Goal: Find specific page/section: Find specific page/section

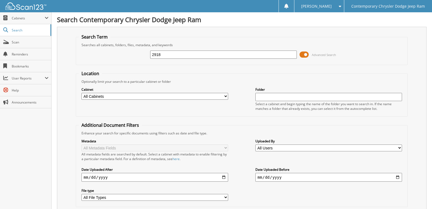
type input "2918"
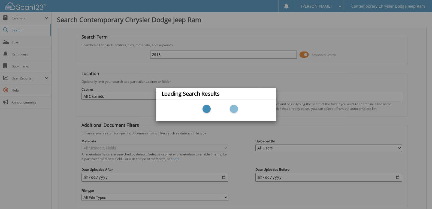
scroll to position [39, 0]
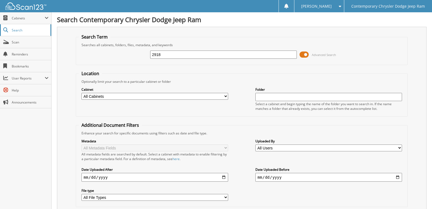
drag, startPoint x: 183, startPoint y: 57, endPoint x: 0, endPoint y: 35, distance: 184.2
click at [146, 55] on div "2918 Advanced Search" at bounding box center [242, 54] width 326 height 15
paste input "S117-1"
type input "S117-1"
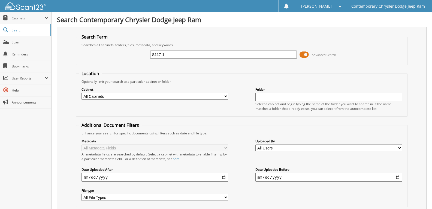
drag, startPoint x: 189, startPoint y: 53, endPoint x: 0, endPoint y: 3, distance: 195.7
click at [91, 53] on div "S117-1 Advanced Search" at bounding box center [242, 54] width 326 height 15
paste input "86-2"
type input "S186-2"
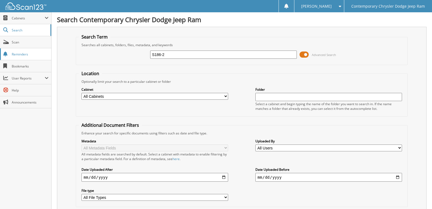
drag, startPoint x: 185, startPoint y: 54, endPoint x: 30, endPoint y: 56, distance: 154.6
click at [30, 56] on body "[PERSON_NAME] Settings Logout Contemporary Chrysler Dodge Jeep Ram Close Cabine…" at bounding box center [216, 167] width 432 height 335
paste input "290"
type input "2906-2"
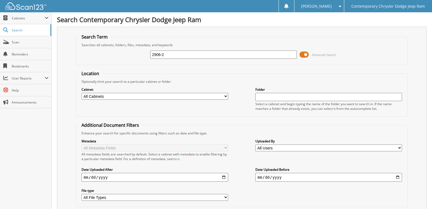
drag, startPoint x: 186, startPoint y: 52, endPoint x: 0, endPoint y: 1, distance: 192.4
click at [87, 51] on div "2906-2 Advanced Search" at bounding box center [242, 54] width 326 height 15
paste input "2-1"
type input "2902-1"
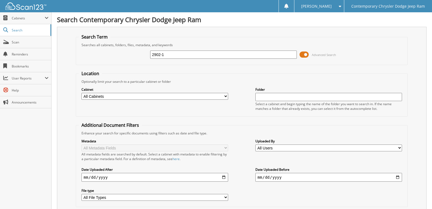
drag, startPoint x: 183, startPoint y: 56, endPoint x: 0, endPoint y: 2, distance: 190.4
click at [124, 45] on fieldset "Search Term Searches all cabinets, folders, files, metadata, and keywords 2902-…" at bounding box center [242, 49] width 332 height 31
paste input "893"
type input "2893-1"
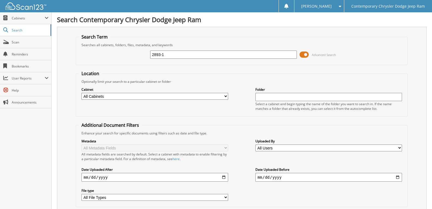
drag, startPoint x: 193, startPoint y: 56, endPoint x: 0, endPoint y: 2, distance: 200.4
click at [125, 59] on div "2893-1 Advanced Search" at bounding box center [242, 54] width 326 height 15
paste input "918"
type input "2918-1"
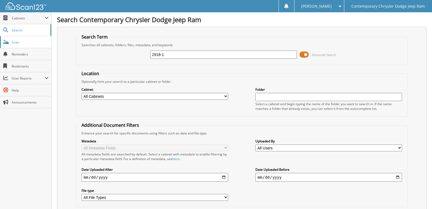
click at [29, 41] on span "Scan" at bounding box center [30, 42] width 37 height 5
type input "S252-1"
drag, startPoint x: 186, startPoint y: 58, endPoint x: 0, endPoint y: 1, distance: 194.4
click at [22, 46] on body "[PERSON_NAME] Settings Logout Contemporary Chrysler Dodge Jeep Ram Close Cabine…" at bounding box center [216, 201] width 432 height 403
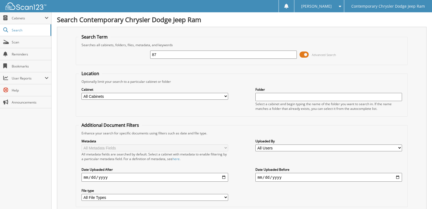
type input "8"
type input "78-2935"
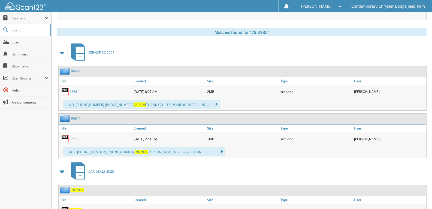
scroll to position [245, 0]
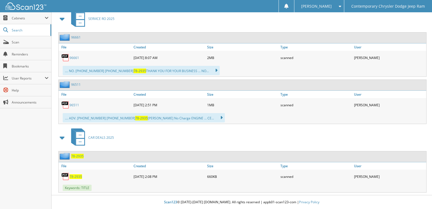
click at [75, 175] on span "78-2935" at bounding box center [76, 176] width 13 height 5
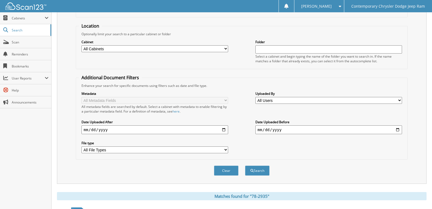
scroll to position [0, 0]
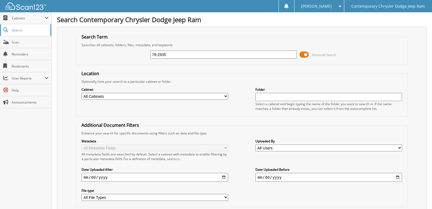
type input "S317-1"
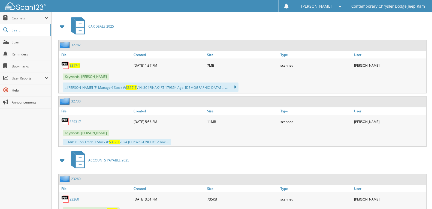
scroll to position [220, 0]
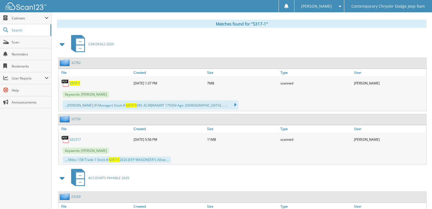
click at [75, 83] on span "S317-1" at bounding box center [75, 83] width 11 height 5
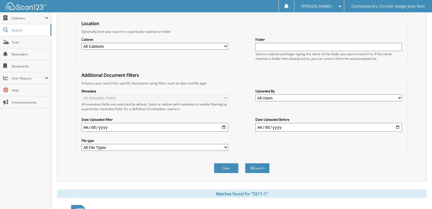
scroll to position [0, 0]
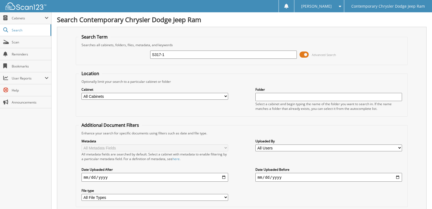
drag, startPoint x: 147, startPoint y: 52, endPoint x: 169, endPoint y: 18, distance: 40.2
click at [87, 52] on div "S317-1 Advanced Search" at bounding box center [242, 54] width 326 height 15
type input "[PERSON_NAME]"
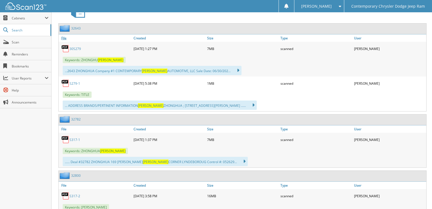
scroll to position [273, 0]
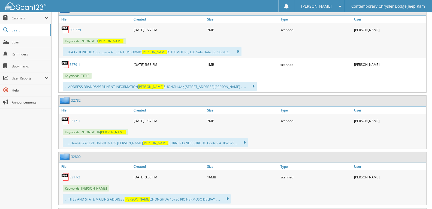
click at [77, 120] on link "S317-1" at bounding box center [75, 120] width 11 height 5
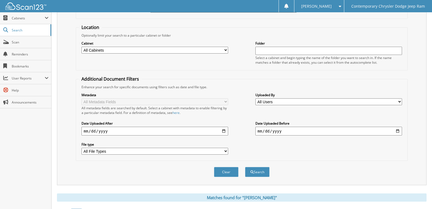
scroll to position [0, 0]
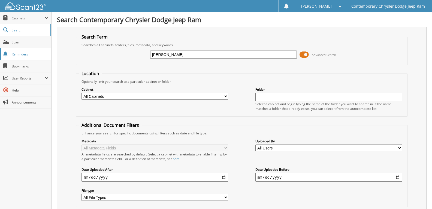
drag, startPoint x: 204, startPoint y: 53, endPoint x: 0, endPoint y: 55, distance: 204.0
click at [165, 53] on input "[PERSON_NAME]" at bounding box center [223, 54] width 147 height 8
paste input "[US_VEHICLE_IDENTIFICATION_NUMBER]"
type input "Z"
paste input "[US_VEHICLE_IDENTIFICATION_NUMBER]"
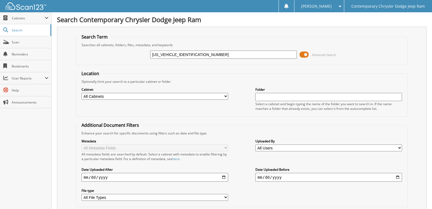
type input "[US_VEHICLE_IDENTIFICATION_NUMBER]"
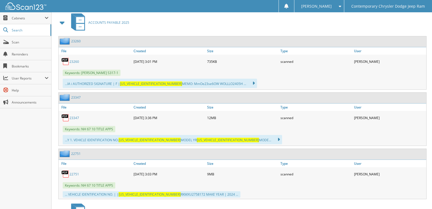
scroll to position [1282, 0]
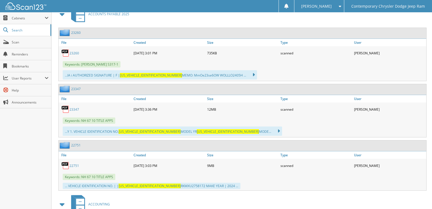
click at [72, 108] on link "23347" at bounding box center [75, 109] width 10 height 5
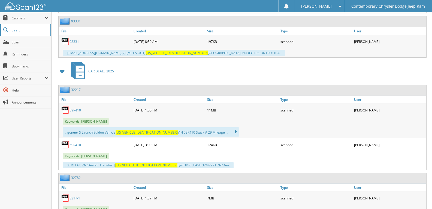
scroll to position [900, 0]
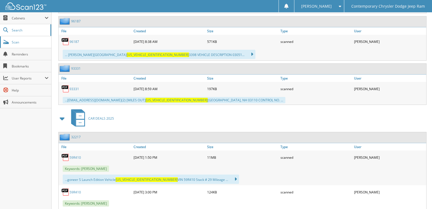
click at [23, 39] on link "Scan" at bounding box center [25, 42] width 51 height 12
